Goal: Check status: Check status

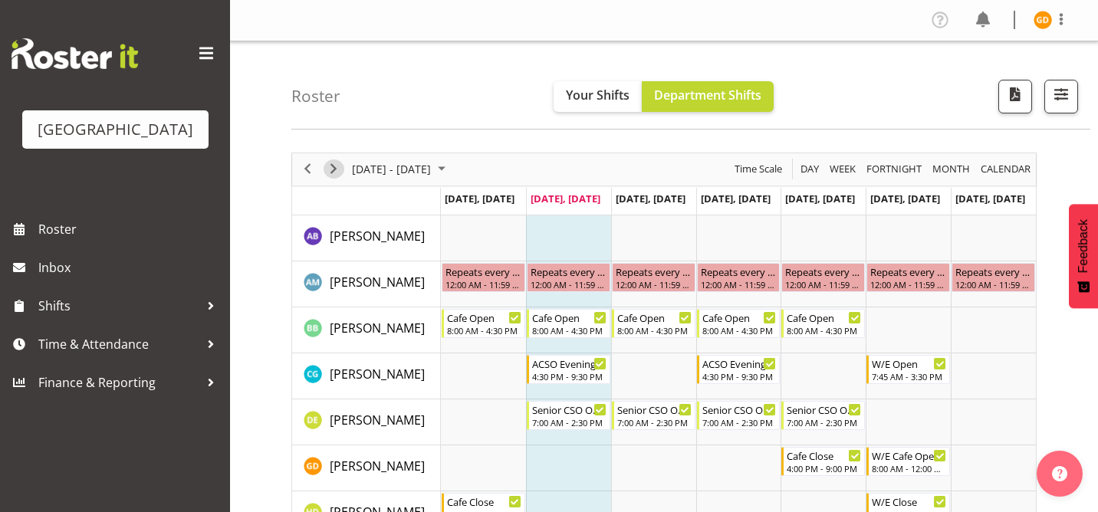
click at [334, 178] on span "Next" at bounding box center [333, 169] width 18 height 19
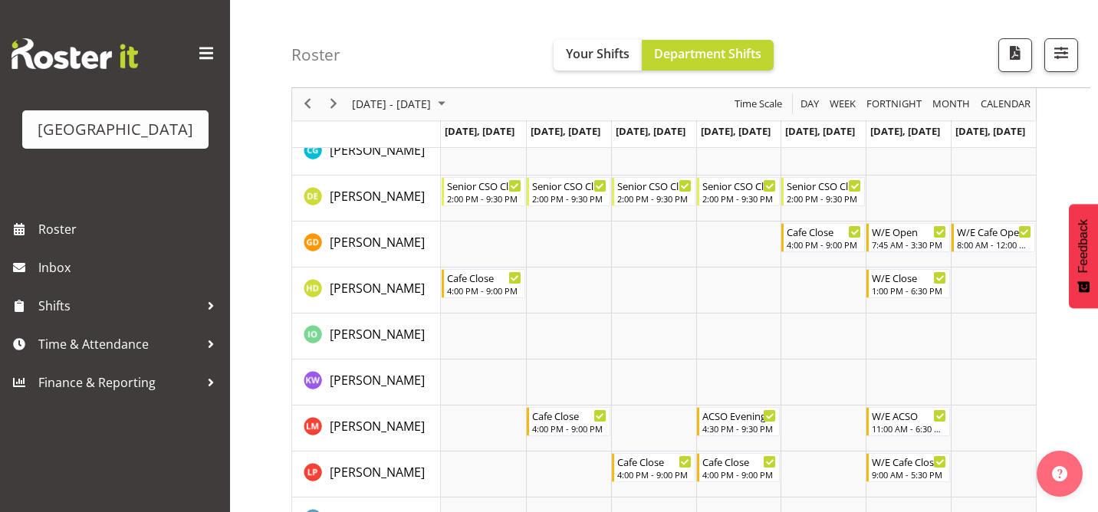
scroll to position [221, 0]
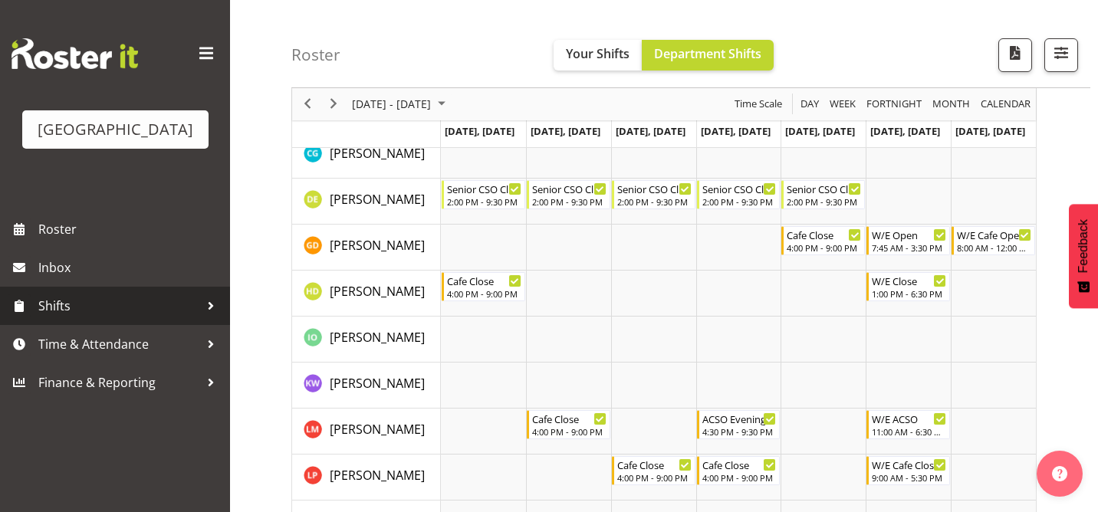
click at [158, 301] on span "Shifts" at bounding box center [118, 305] width 161 height 23
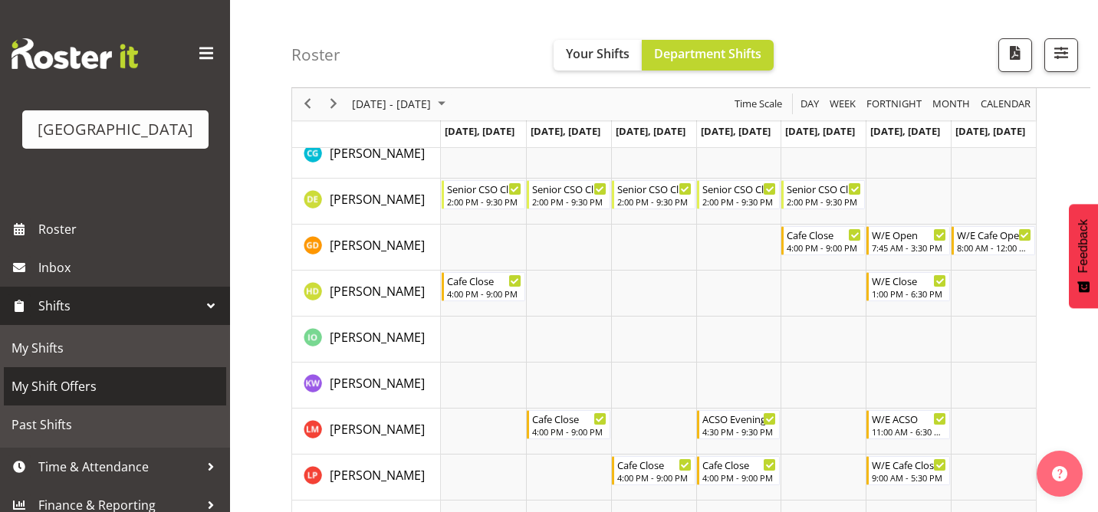
click at [99, 383] on span "My Shift Offers" at bounding box center [115, 386] width 207 height 23
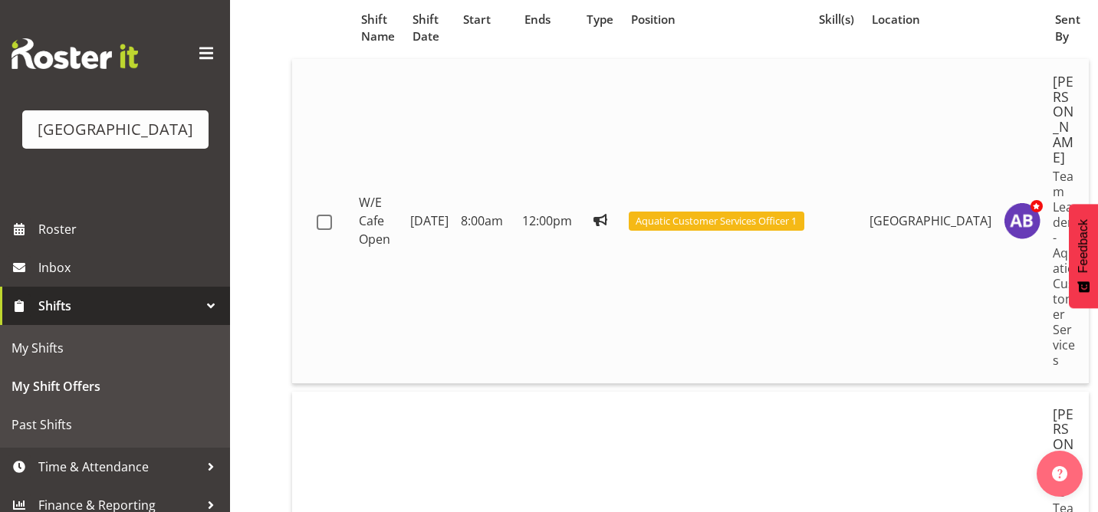
scroll to position [138, 0]
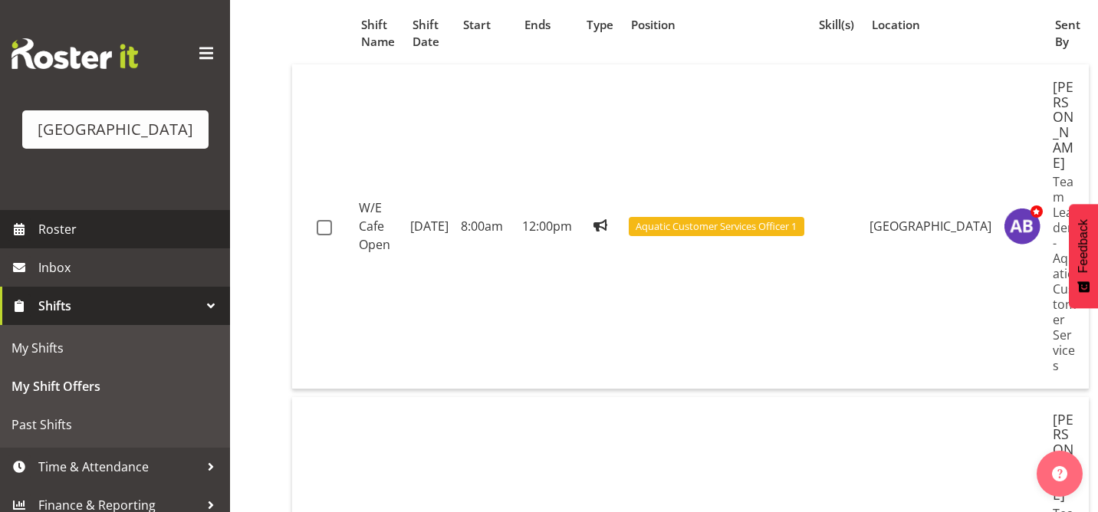
click at [94, 232] on span "Roster" at bounding box center [130, 229] width 184 height 23
